Goal: Check status: Check status

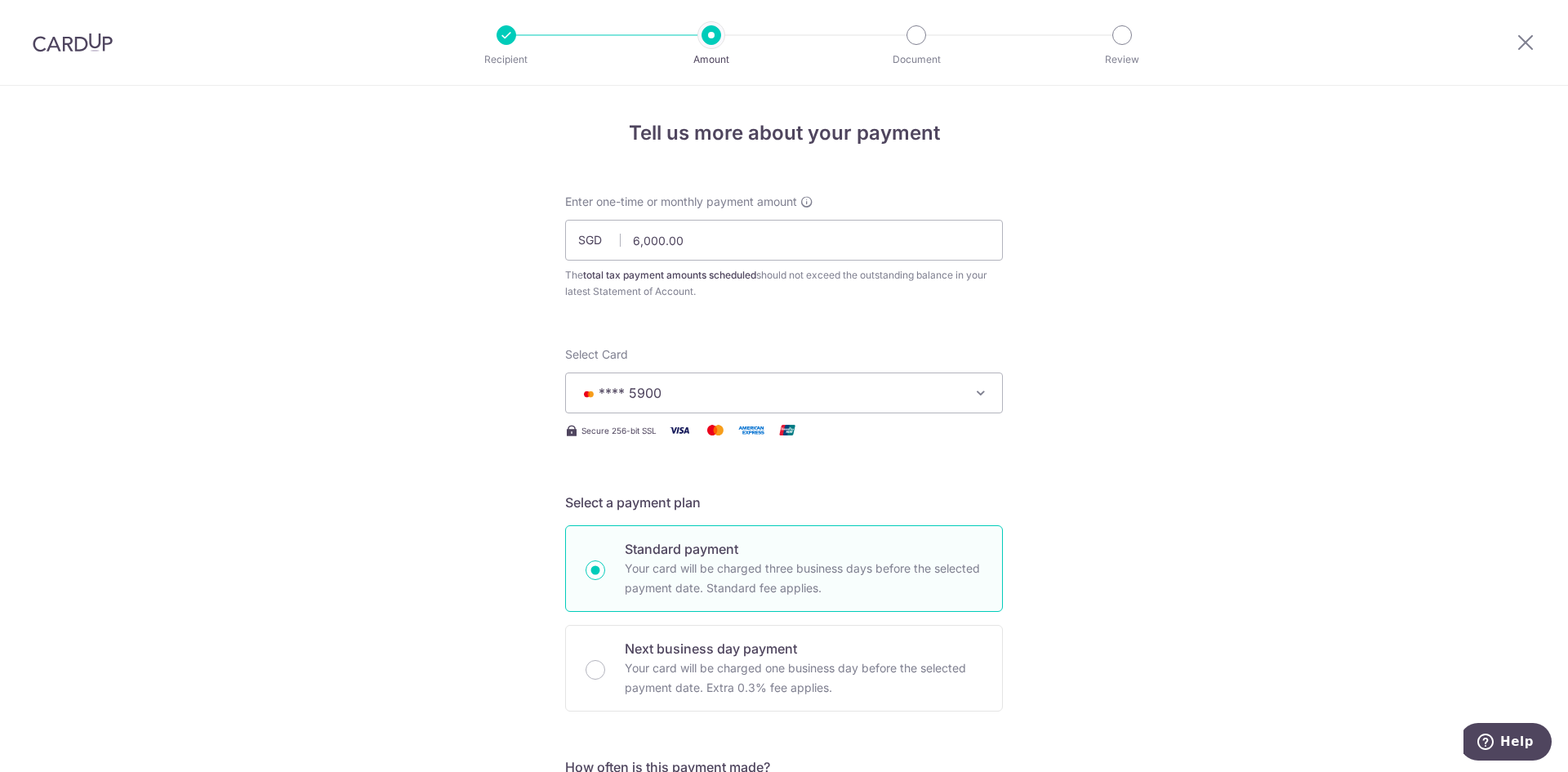
scroll to position [898, 0]
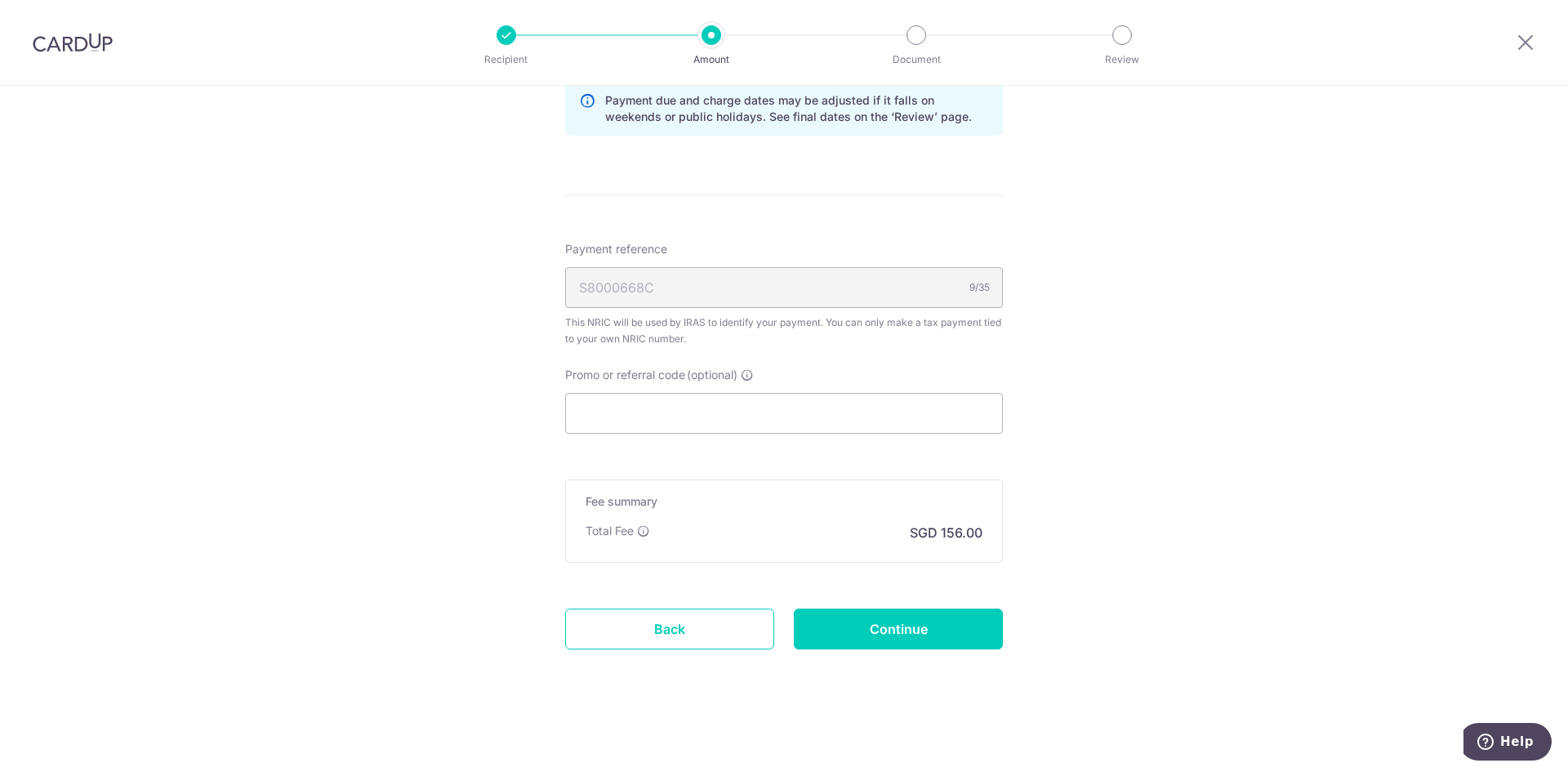
click at [87, 45] on img at bounding box center [72, 42] width 80 height 20
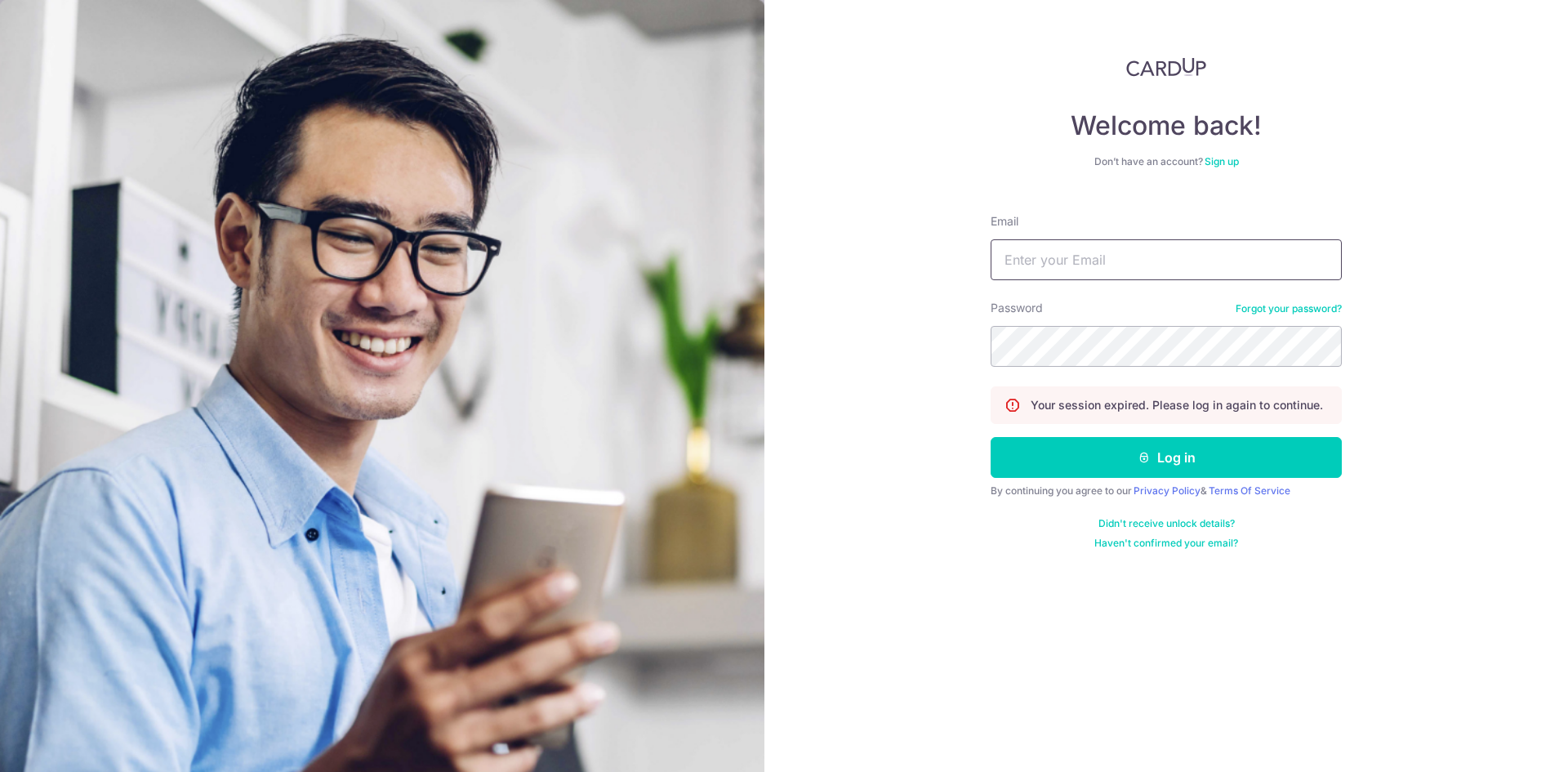
click at [1044, 251] on input "Email" at bounding box center [1166, 259] width 351 height 41
type input "[EMAIL_ADDRESS][DOMAIN_NAME]"
click at [1097, 468] on button "Log in" at bounding box center [1166, 457] width 351 height 41
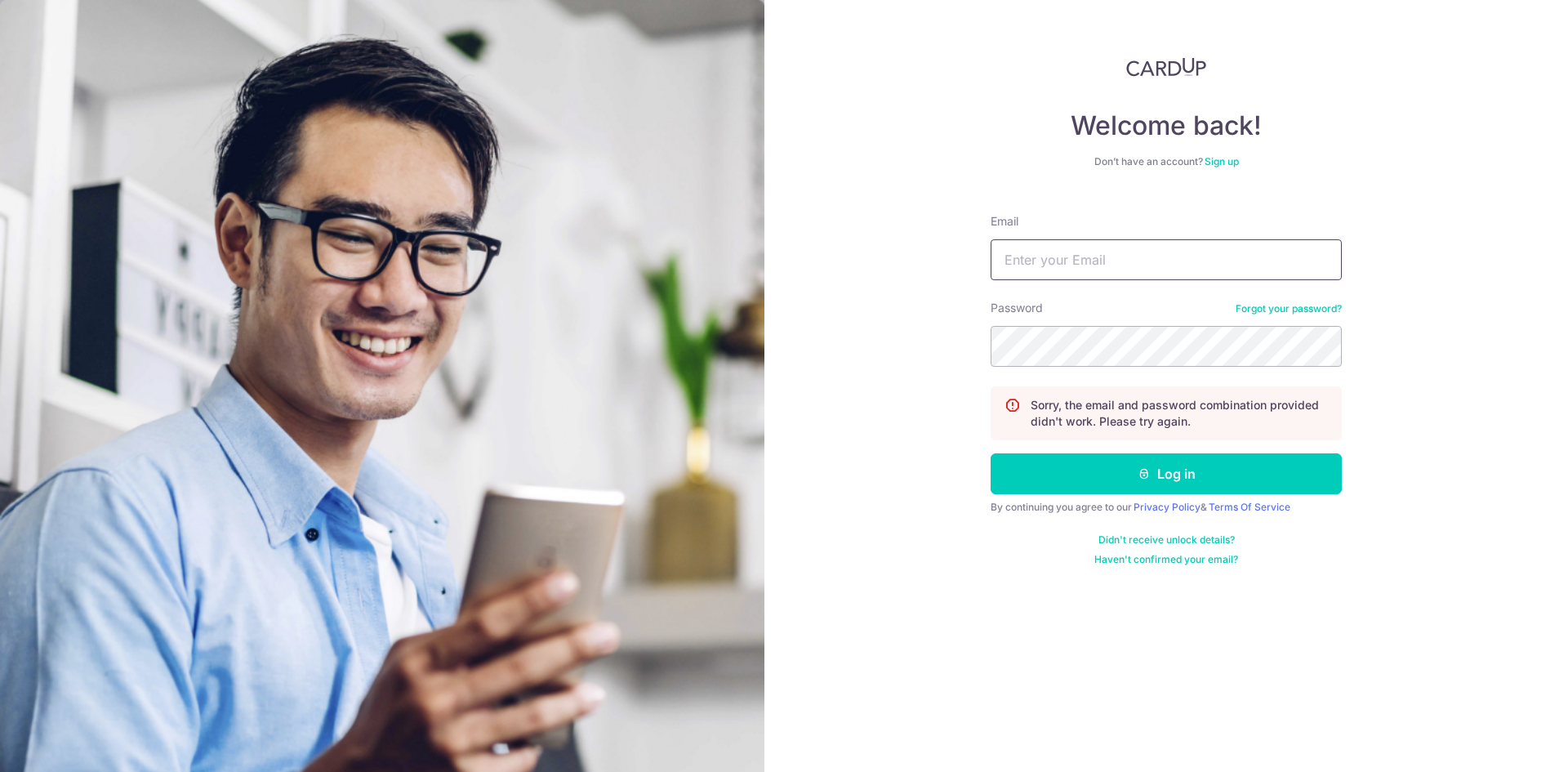
click at [1112, 256] on input "Email" at bounding box center [1166, 259] width 351 height 41
type input "[EMAIL_ADDRESS][DOMAIN_NAME]"
click at [991, 454] on button "Log in" at bounding box center [1166, 474] width 351 height 41
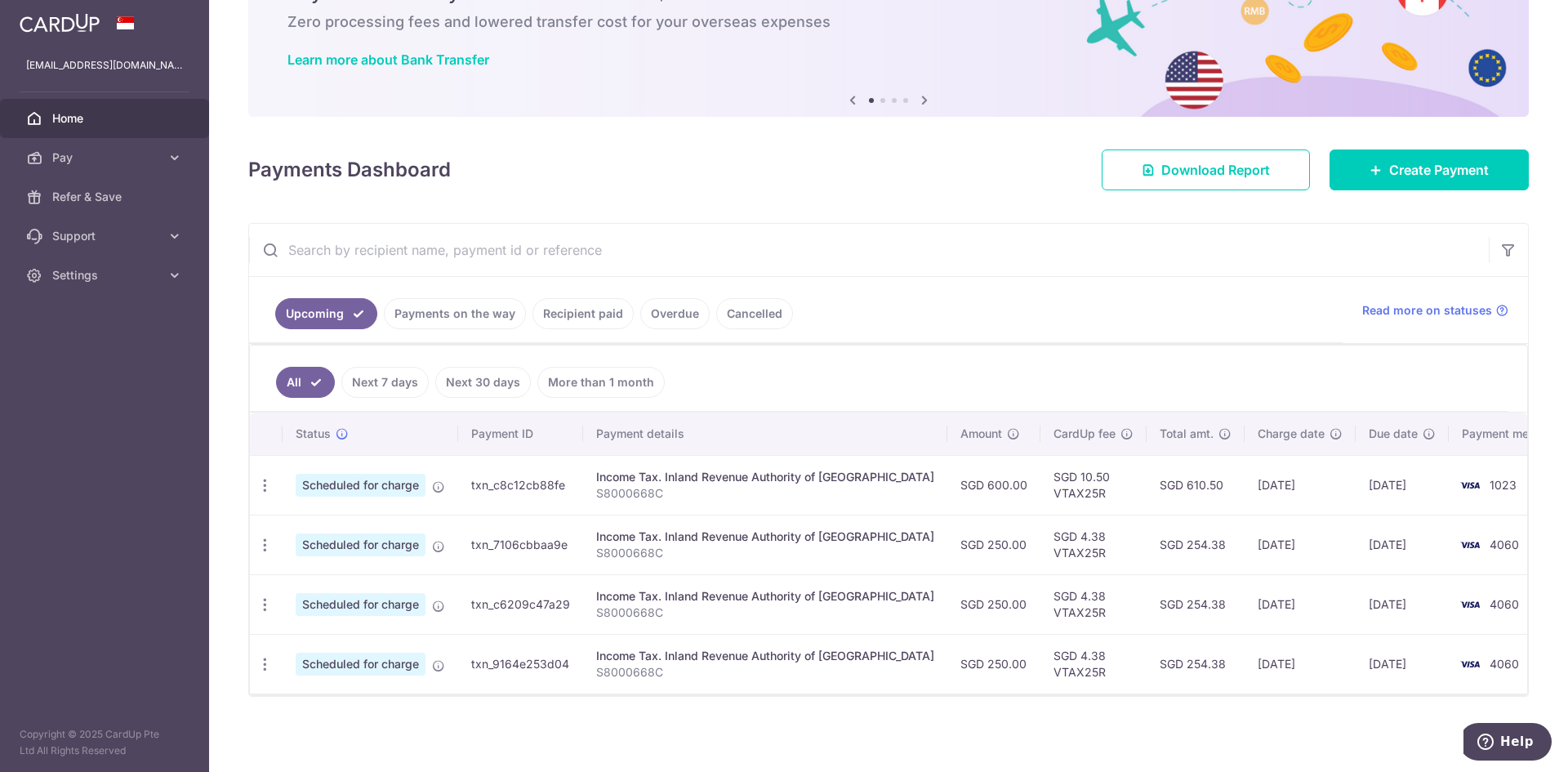
scroll to position [94, 0]
click at [575, 314] on link "Recipient paid" at bounding box center [582, 312] width 101 height 31
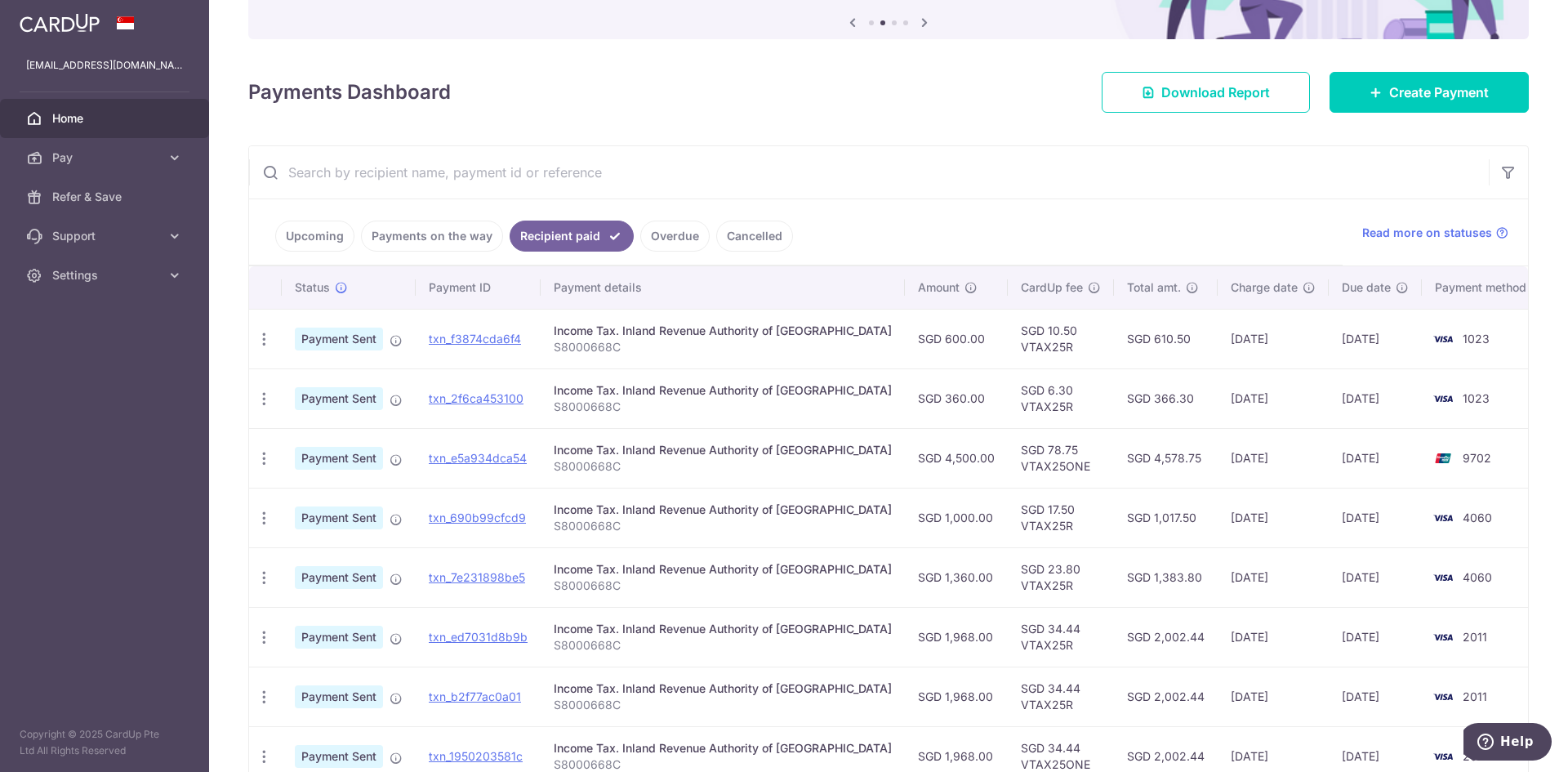
scroll to position [95, 0]
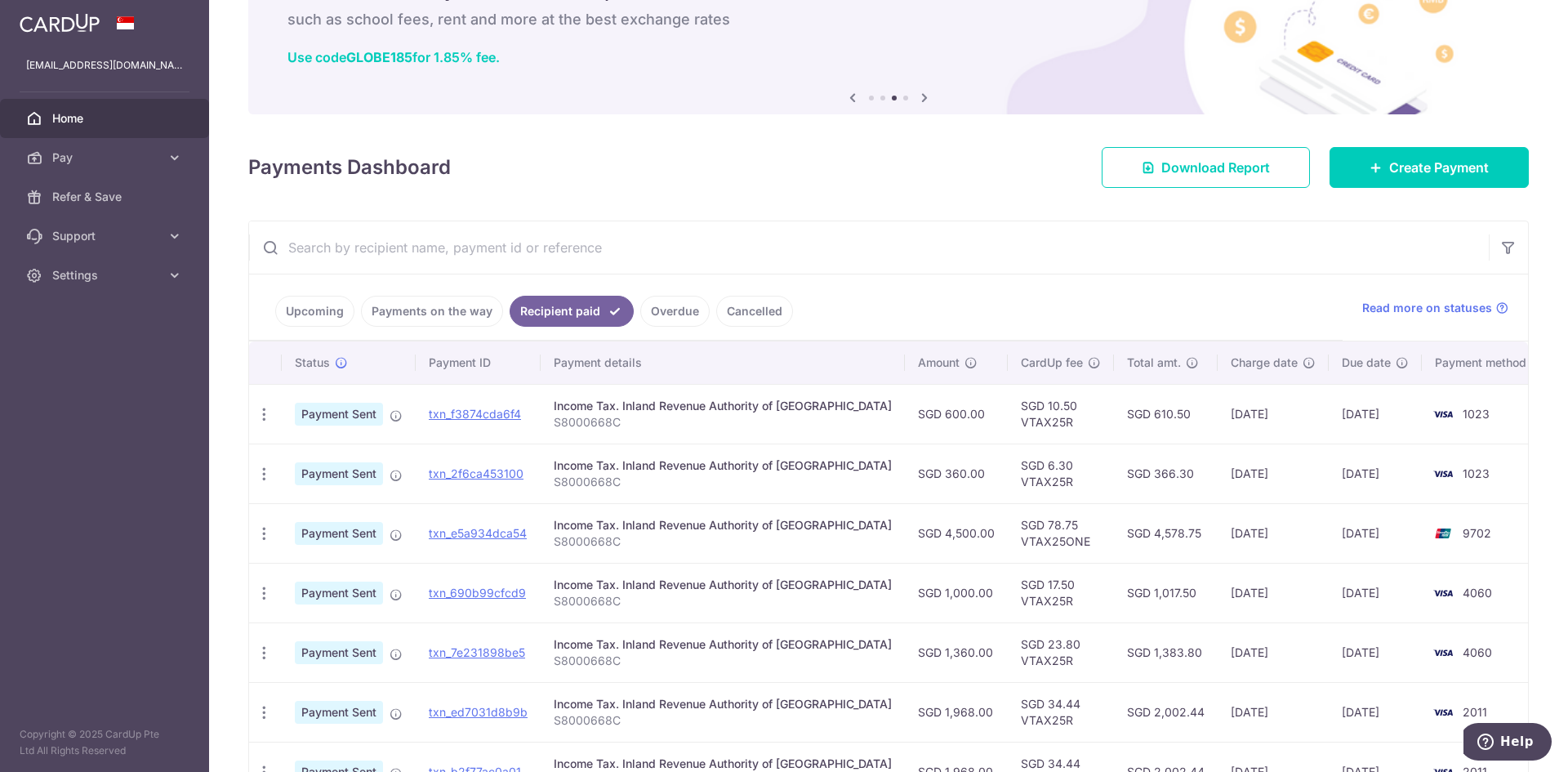
click at [326, 312] on link "Upcoming" at bounding box center [315, 311] width 79 height 31
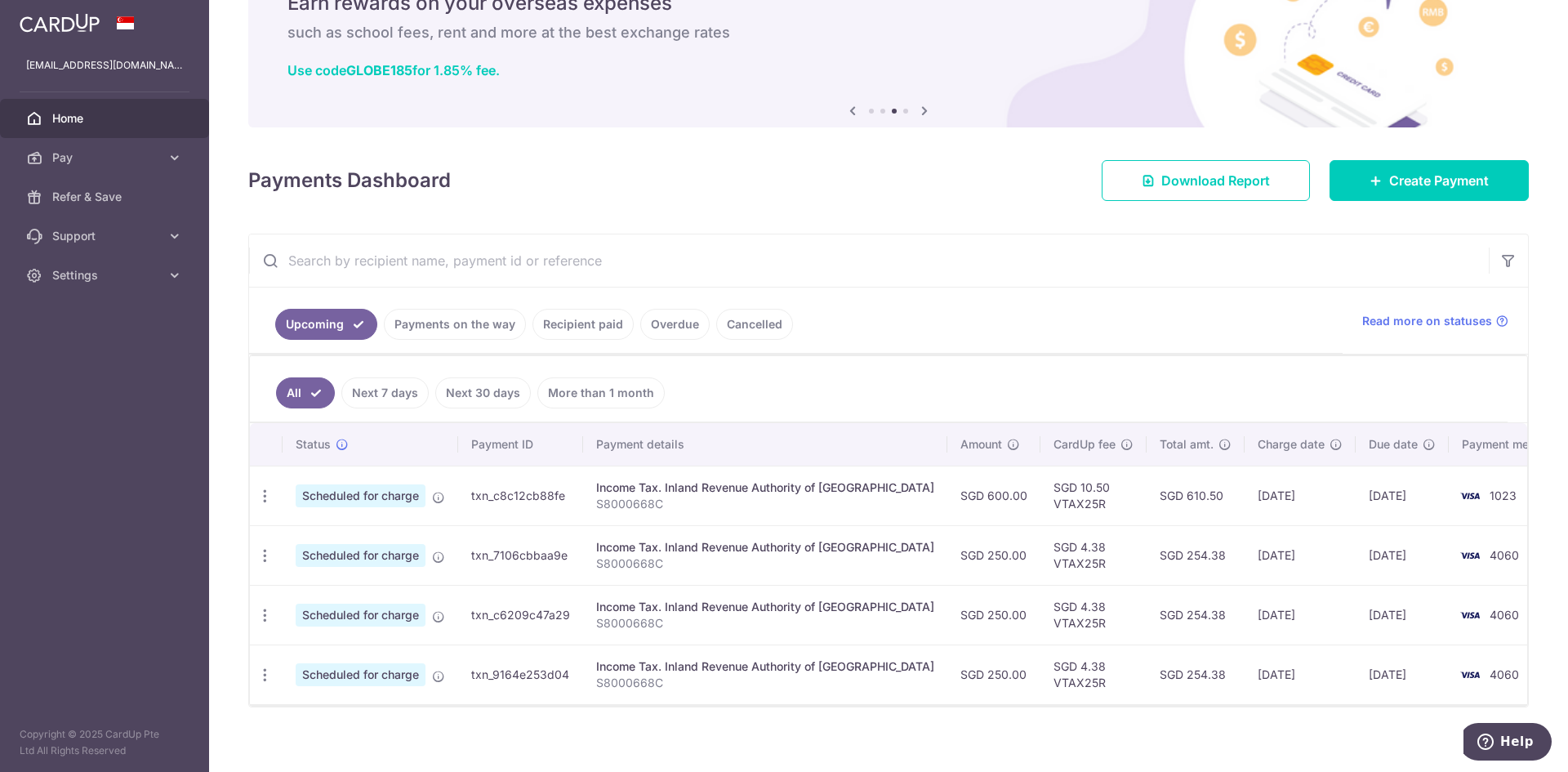
scroll to position [94, 0]
